Goal: Information Seeking & Learning: Learn about a topic

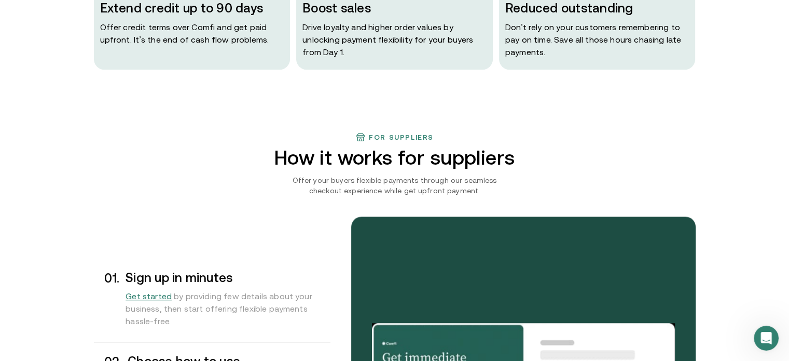
scroll to position [727, 0]
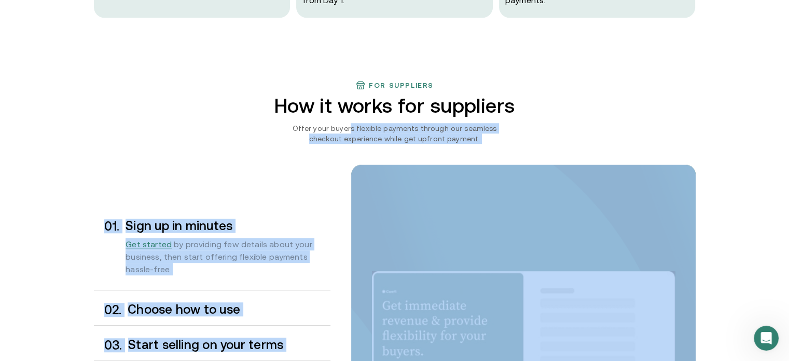
drag, startPoint x: 341, startPoint y: 128, endPoint x: 472, endPoint y: 144, distance: 131.8
click at [472, 144] on div "For suppliers How it works for suppliers Offer your buyers flexible payments th…" at bounding box center [395, 294] width 623 height 428
click at [269, 160] on div "0 1 . Sign up in minutes Get started by providing few details about your busine…" at bounding box center [395, 326] width 602 height 364
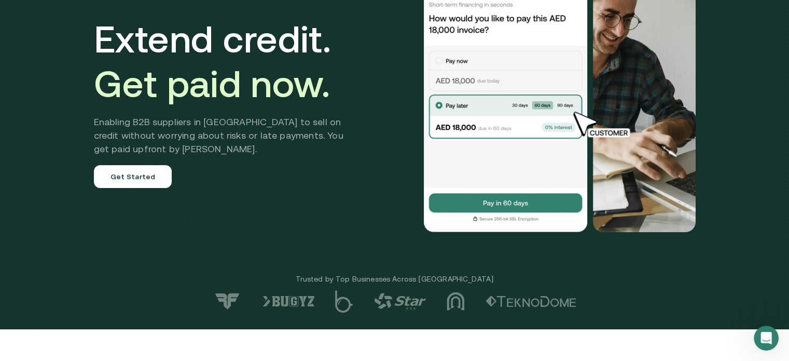
scroll to position [52, 0]
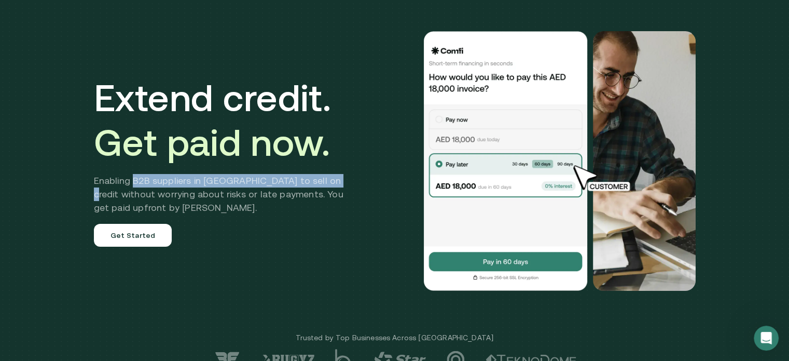
drag, startPoint x: 139, startPoint y: 176, endPoint x: 343, endPoint y: 179, distance: 204.5
click at [343, 179] on h2 "Enabling B2B suppliers in [GEOGRAPHIC_DATA] to sell on credit without worrying …" at bounding box center [226, 194] width 265 height 40
click at [137, 183] on h2 "Enabling B2B suppliers in [GEOGRAPHIC_DATA] to sell on credit without worrying …" at bounding box center [226, 194] width 265 height 40
drag, startPoint x: 140, startPoint y: 180, endPoint x: 339, endPoint y: 192, distance: 199.6
click at [348, 185] on h2 "Enabling B2B suppliers in [GEOGRAPHIC_DATA] to sell on credit without worrying …" at bounding box center [226, 194] width 265 height 40
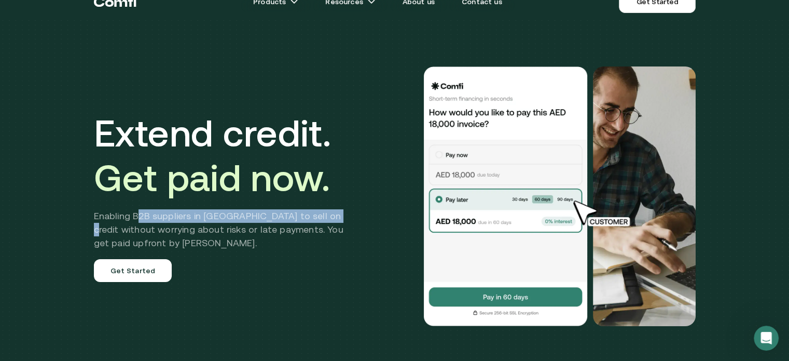
scroll to position [0, 0]
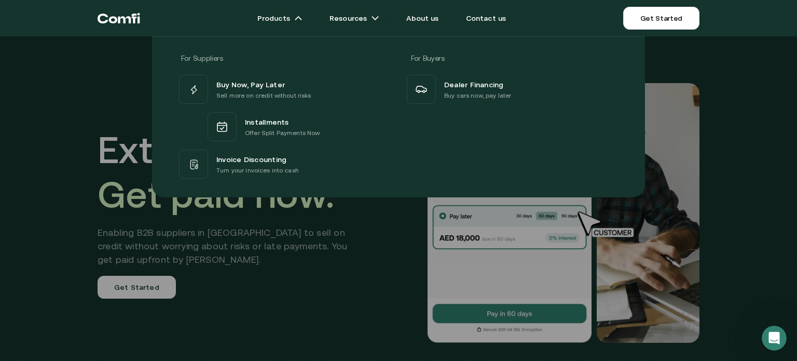
click at [75, 72] on div "For Suppliers For Buyers Buy Now, Pay Later Sell more on credit without risks I…" at bounding box center [398, 113] width 797 height 169
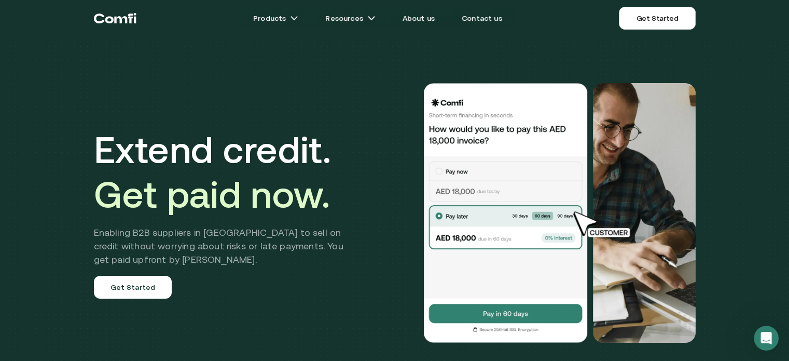
click at [146, 82] on div "Extend credit. Get paid now. Enabling B2B suppliers in [GEOGRAPHIC_DATA] to sel…" at bounding box center [395, 213] width 623 height 342
